Goal: Entertainment & Leisure: Consume media (video, audio)

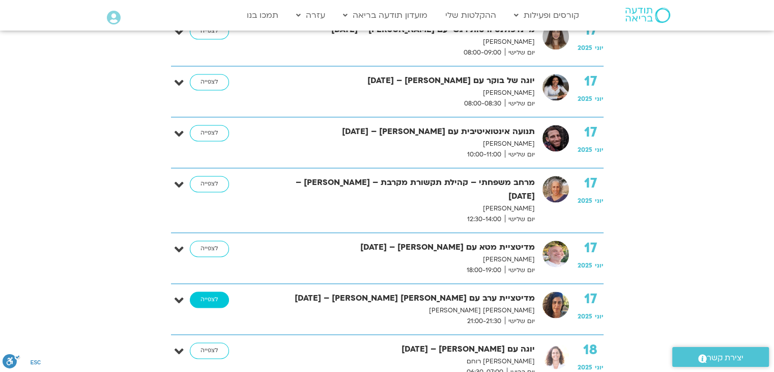
click at [207, 291] on link "לצפייה" at bounding box center [209, 299] width 39 height 16
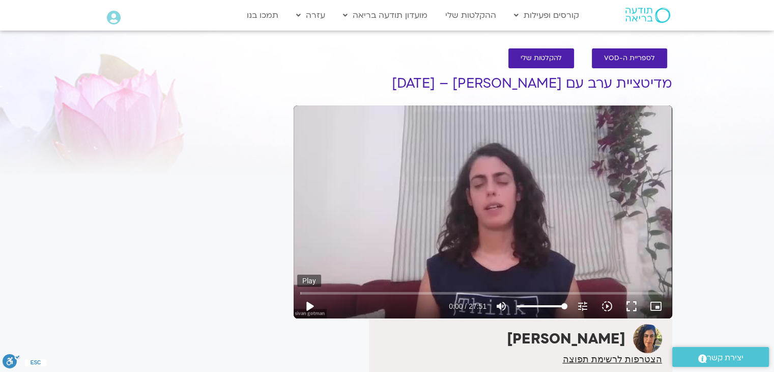
click at [307, 306] on button "play_arrow" at bounding box center [309, 306] width 24 height 24
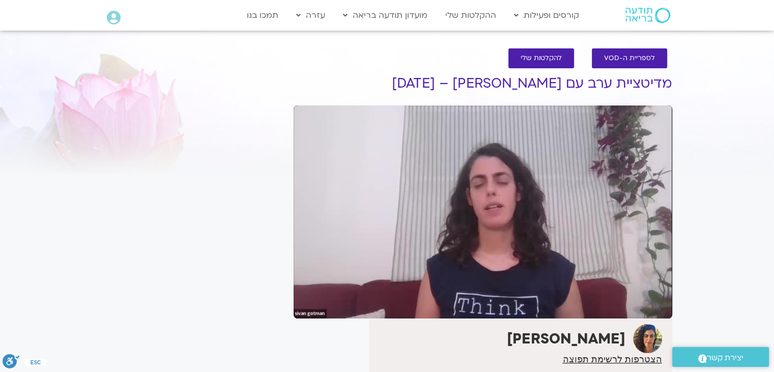
click at [204, 110] on div "It seems we can't find what you're looking for. It seems we can't find what you…" at bounding box center [192, 254] width 191 height 390
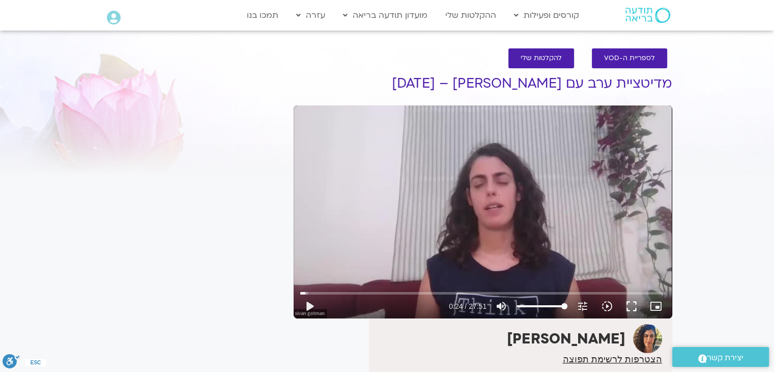
click at [204, 110] on div "It seems we can't find what you're looking for. It seems we can't find what you…" at bounding box center [192, 254] width 191 height 390
click at [306, 311] on button "play_arrow" at bounding box center [309, 306] width 24 height 24
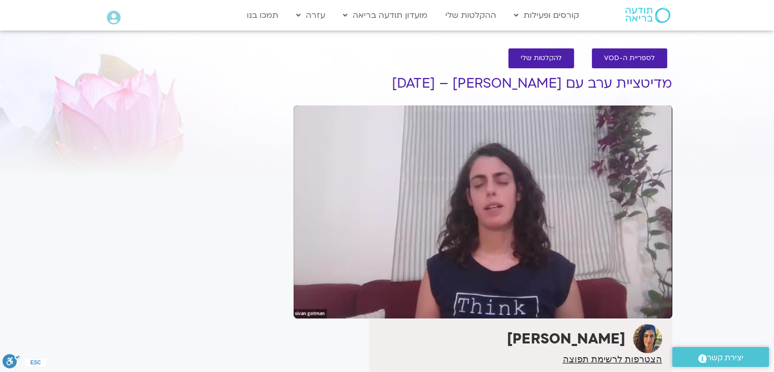
type input "1540.818734"
